Goal: Information Seeking & Learning: Understand process/instructions

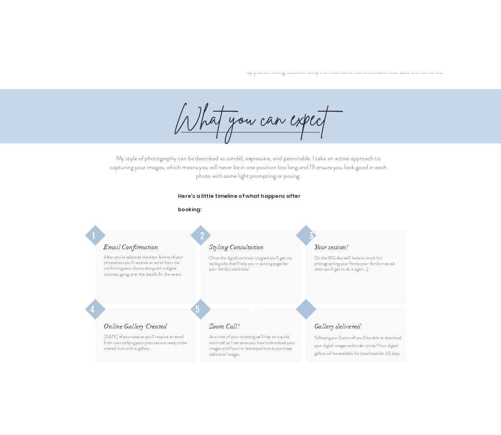
scroll to position [576, 0]
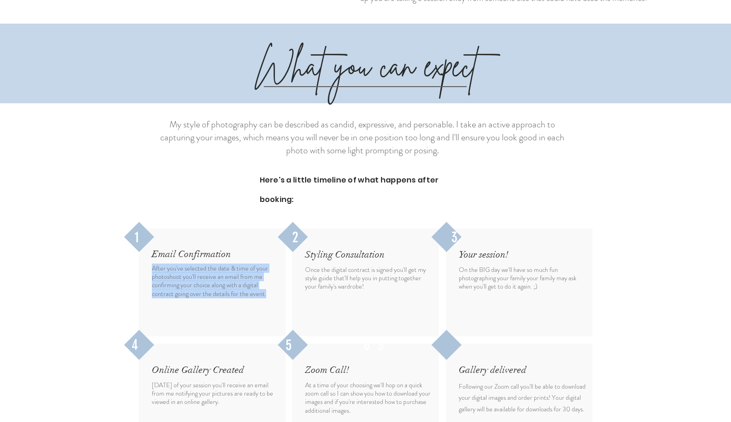
drag, startPoint x: 263, startPoint y: 215, endPoint x: 153, endPoint y: 192, distance: 112.1
click at [153, 263] on span "After you've selected the date & time of your photoshoot you'll receive an emai…" at bounding box center [210, 280] width 116 height 35
copy span "After you've selected the date & time of your photoshoot you'll receive an emai…"
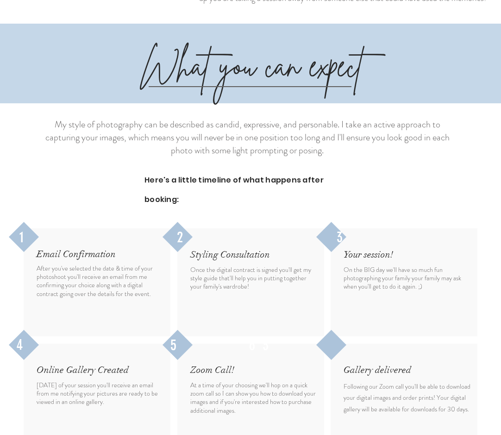
click at [239, 265] on span "Once the digital contract is signed you'll get my style guide that'll help you …" at bounding box center [250, 278] width 121 height 26
click at [238, 265] on p "Once the digital contract is signed you'll get my style guide that'll help you …" at bounding box center [253, 277] width 127 height 25
drag, startPoint x: 238, startPoint y: 209, endPoint x: 191, endPoint y: 193, distance: 50.1
click at [191, 265] on p "Once the digital contract is signed you'll get my style guide that'll help you …" at bounding box center [253, 277] width 127 height 25
copy span "Once the digital contract is signed you'll get my style guide that'll help you …"
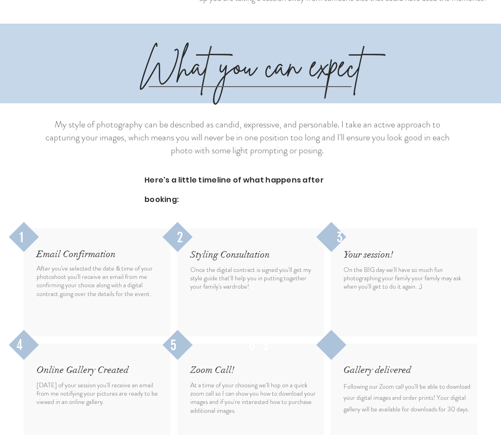
click at [123, 364] on span "Online Gallery Created" at bounding box center [83, 370] width 92 height 12
drag, startPoint x: 127, startPoint y: 290, endPoint x: 37, endPoint y: 293, distance: 90.8
click at [37, 363] on h2 "Online Gallery Created" at bounding box center [85, 369] width 97 height 13
copy span "Online Gallery Created"
drag, startPoint x: 115, startPoint y: 324, endPoint x: 37, endPoint y: 307, distance: 79.6
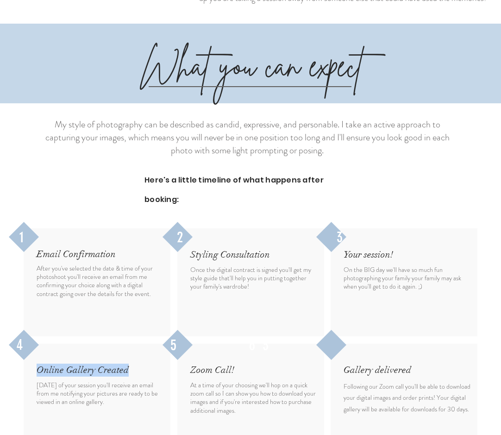
click at [37, 381] on p "[DATE] of your session you'll receive an email from me notifying your pictures …" at bounding box center [100, 393] width 127 height 25
copy span "[DATE] of your session you'll receive an email from me notifying your pictures …"
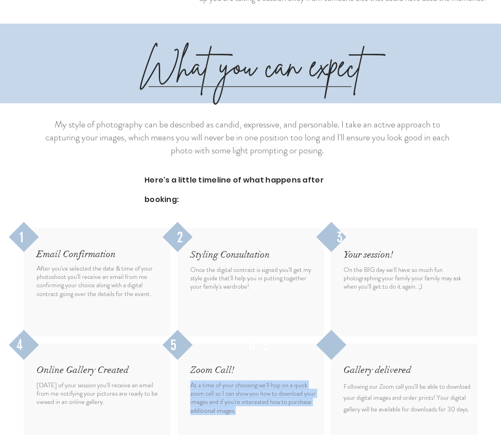
drag, startPoint x: 190, startPoint y: 307, endPoint x: 238, endPoint y: 330, distance: 52.8
click at [238, 381] on p "At a time of your choosing we'll hop on a quick zoom call so I can show you how…" at bounding box center [253, 398] width 127 height 34
copy span "At a time of your choosing we'll hop on a quick zoom call so I can show you how…"
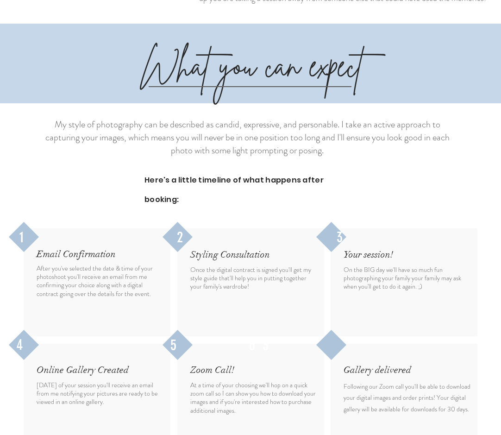
click at [359, 381] on p "Following our Zoom call you'll be able to download your digital images and orde…" at bounding box center [406, 398] width 127 height 34
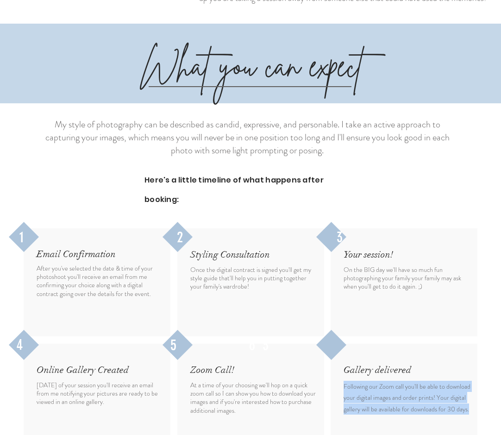
drag, startPoint x: 344, startPoint y: 307, endPoint x: 467, endPoint y: 324, distance: 124.3
click at [467, 381] on span "Following our Zoom call you'll be able to download your digital images and orde…" at bounding box center [406, 397] width 127 height 32
copy span "Following our Zoom call you'll be able to download your digital images and orde…"
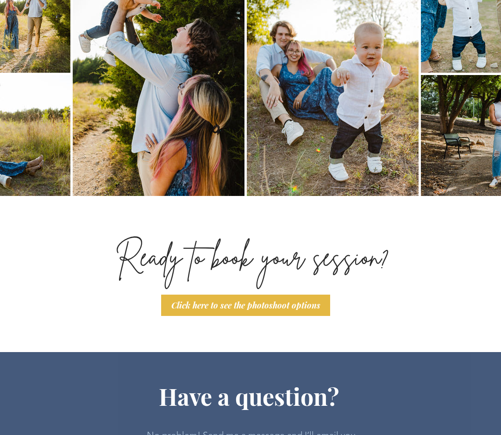
scroll to position [1193, 0]
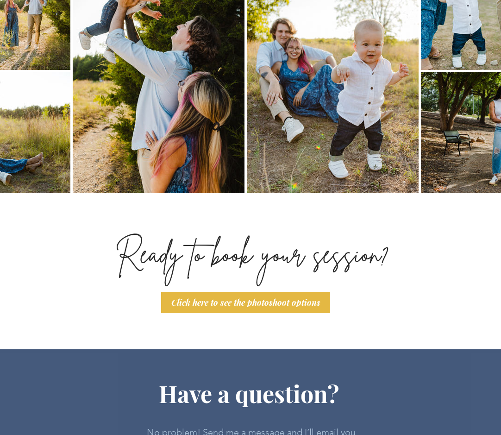
click at [393, 234] on p "Ready to book your session?" at bounding box center [252, 253] width 327 height 38
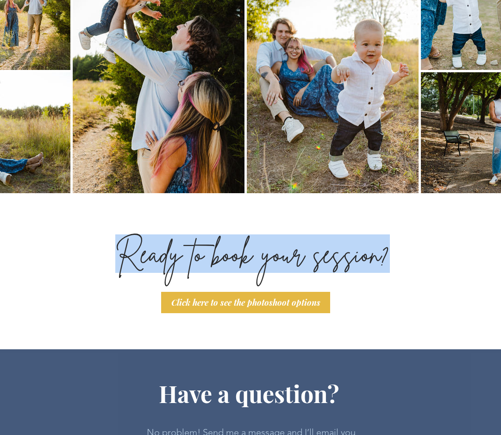
drag, startPoint x: 387, startPoint y: 178, endPoint x: 121, endPoint y: 168, distance: 266.4
click at [121, 235] on span "Ready to book your session?" at bounding box center [252, 253] width 274 height 37
copy span "Ready to book your session?"
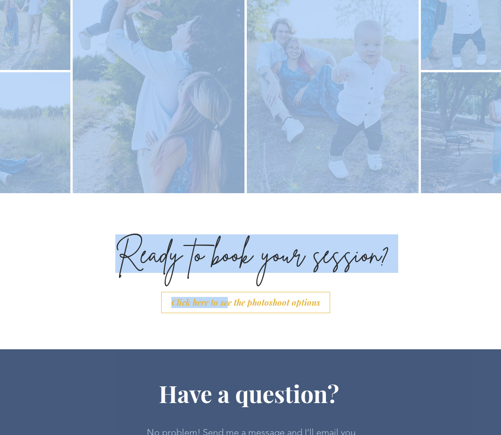
drag, startPoint x: 343, startPoint y: 225, endPoint x: 228, endPoint y: 223, distance: 114.8
click at [228, 223] on section "Ready to book your session? Click here to see the photoshoot options" at bounding box center [250, 142] width 501 height 413
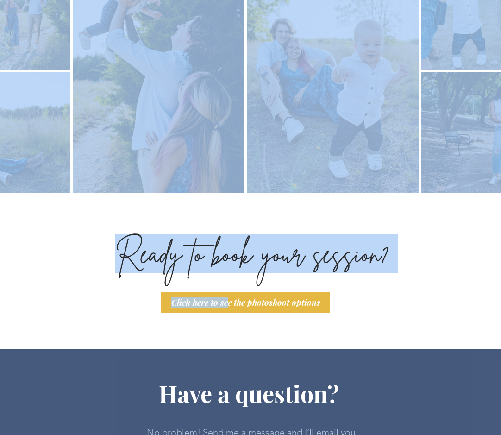
click at [122, 233] on div at bounding box center [250, 142] width 501 height 413
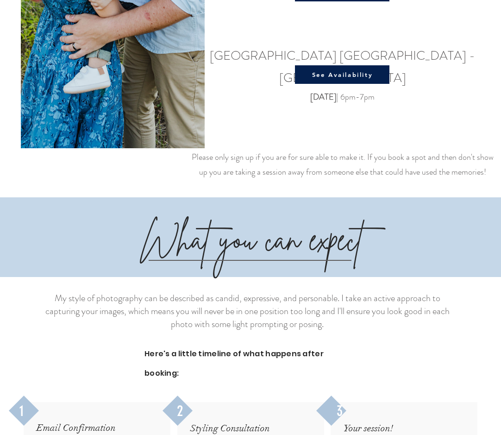
scroll to position [401, 0]
